Goal: Task Accomplishment & Management: Use online tool/utility

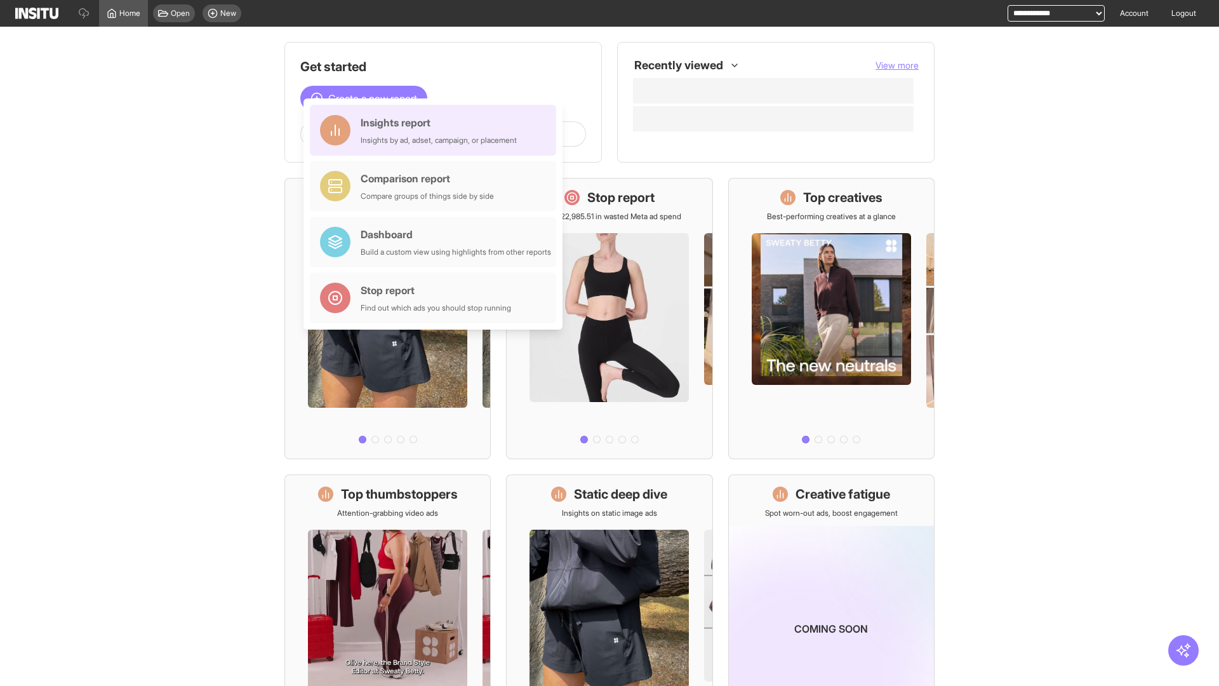
click at [436, 130] on div "Insights report Insights by ad, adset, campaign, or placement" at bounding box center [439, 130] width 156 height 30
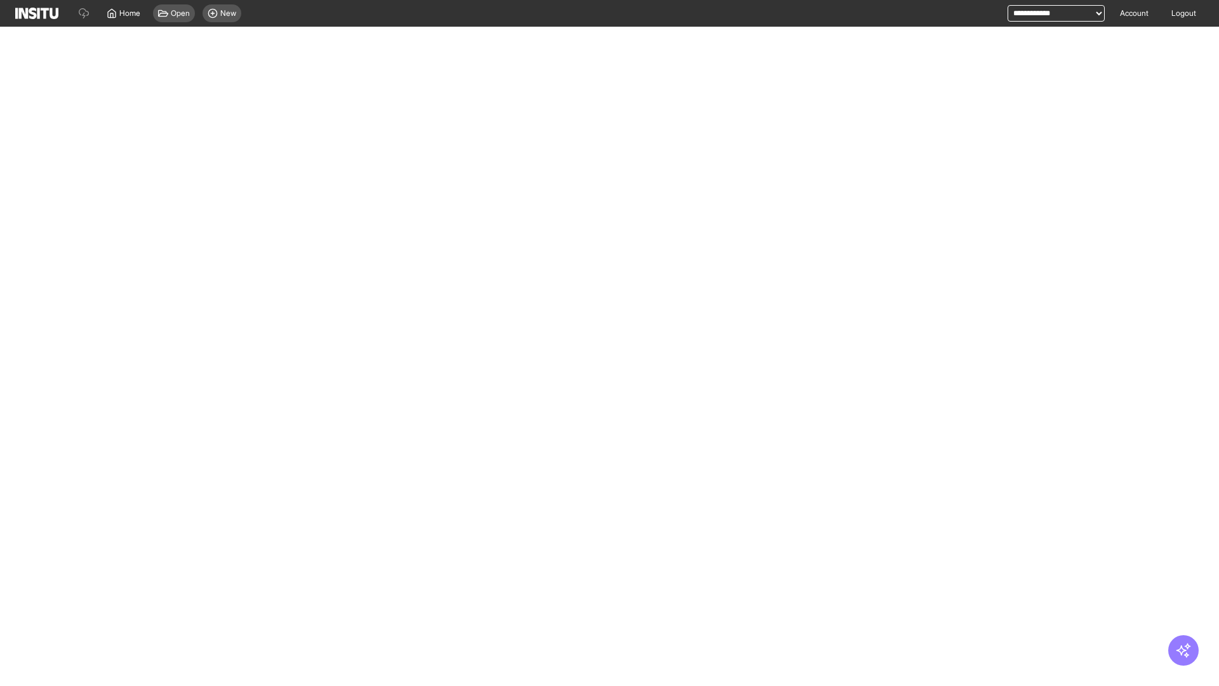
select select "**"
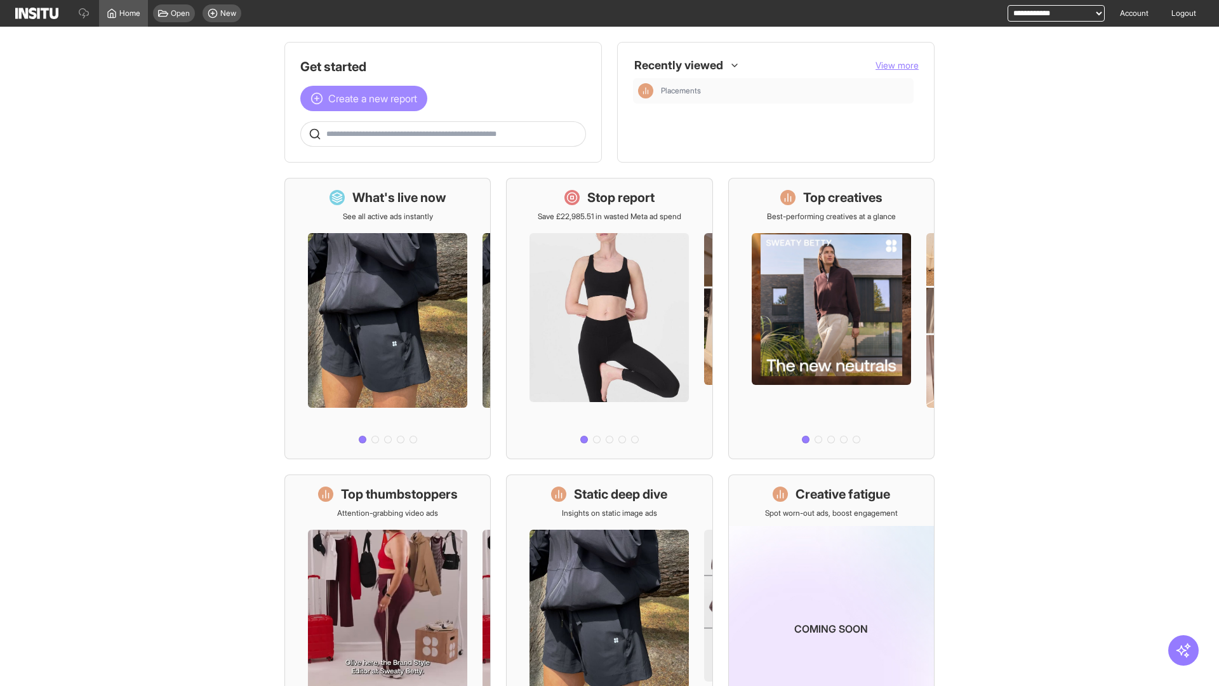
click at [367, 98] on span "Create a new report" at bounding box center [372, 98] width 89 height 15
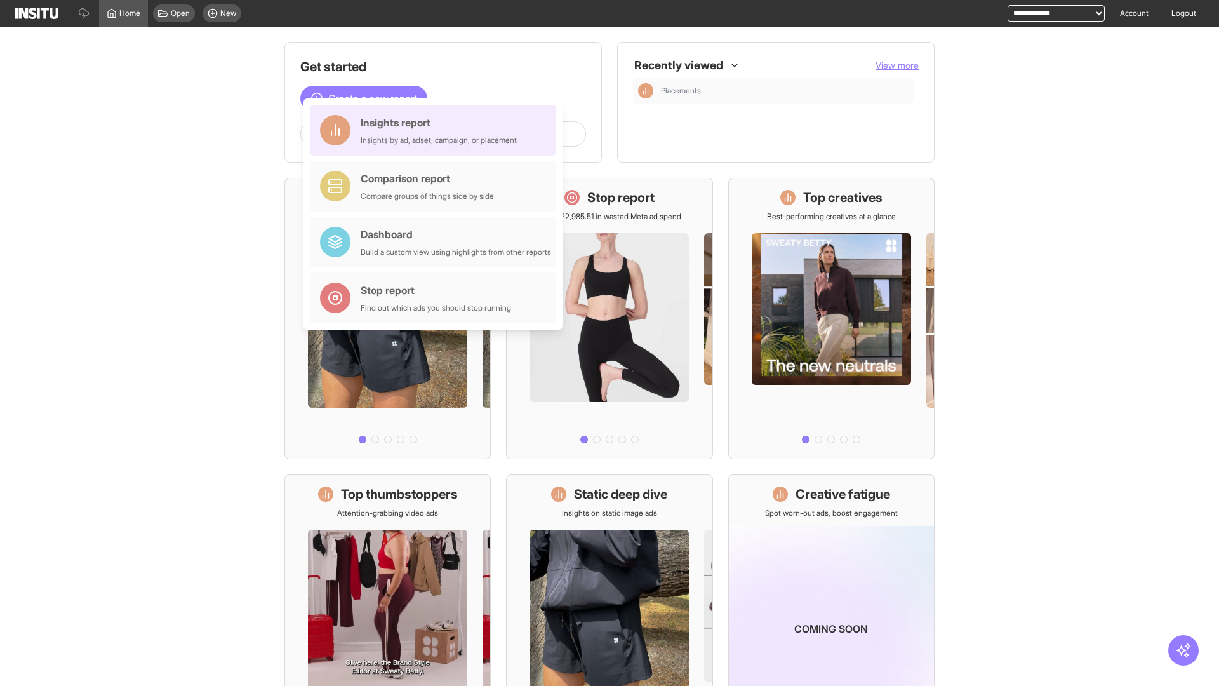
click at [436, 130] on div "Insights report Insights by ad, adset, campaign, or placement" at bounding box center [439, 130] width 156 height 30
